Goal: Information Seeking & Learning: Learn about a topic

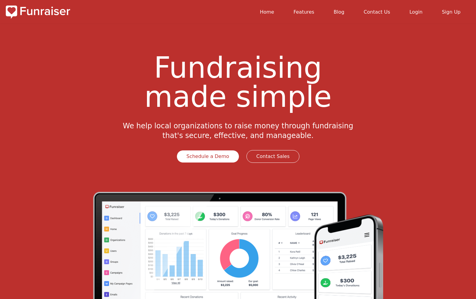
click at [312, 13] on link "Features" at bounding box center [303, 12] width 21 height 6
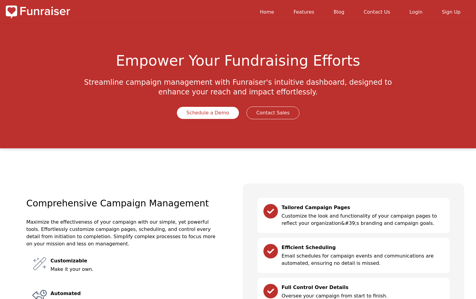
click at [249, 203] on div "Tailored Campaign Pages Customize the look and functionality of your campaign p…" at bounding box center [353, 291] width 221 height 217
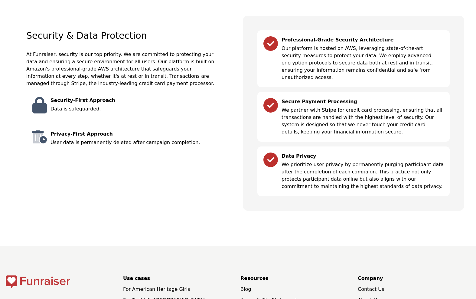
scroll to position [1054, 0]
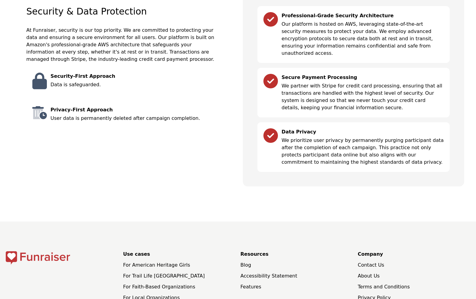
click at [171, 284] on link "For Faith-Based Organizations" at bounding box center [159, 287] width 72 height 6
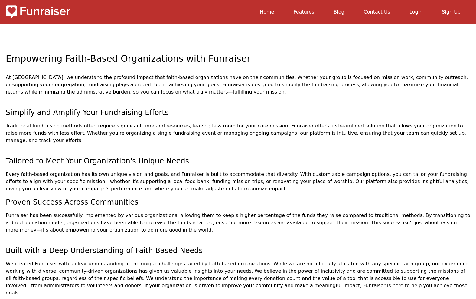
click at [34, 11] on img at bounding box center [38, 12] width 64 height 15
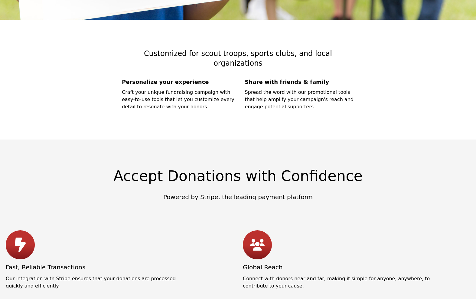
scroll to position [685, 0]
